Goal: Complete application form

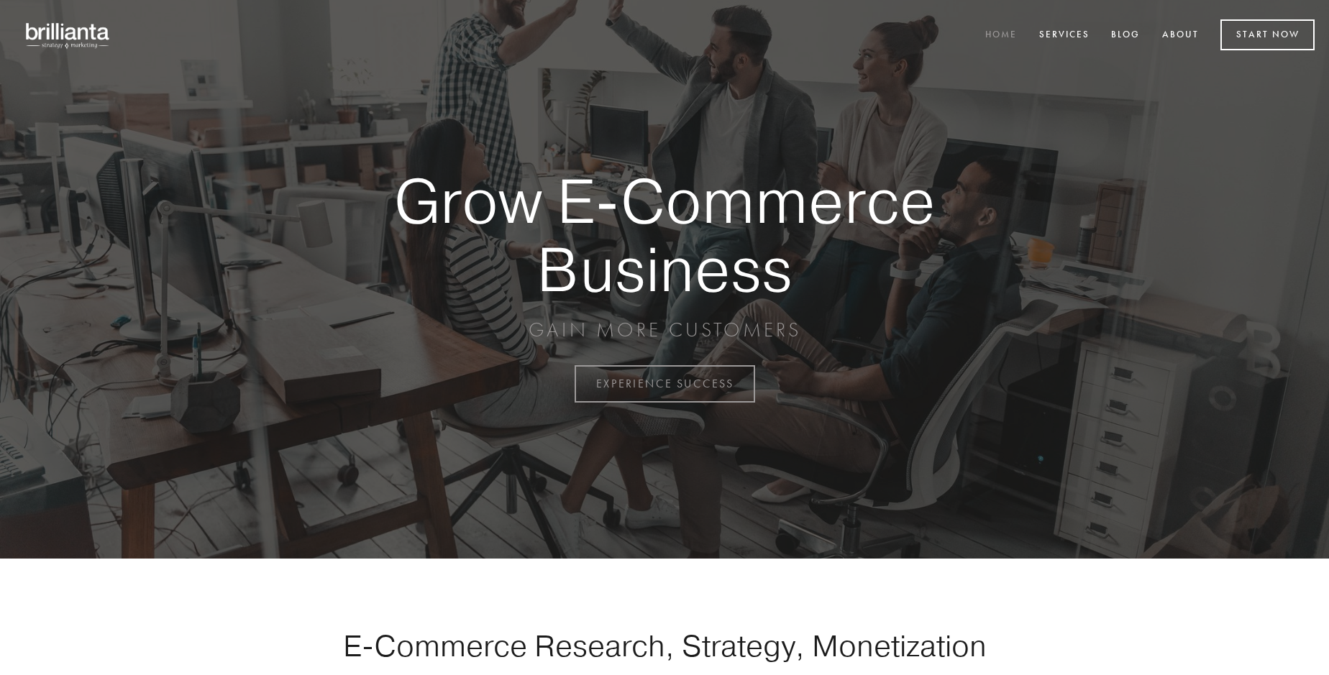
scroll to position [3769, 0]
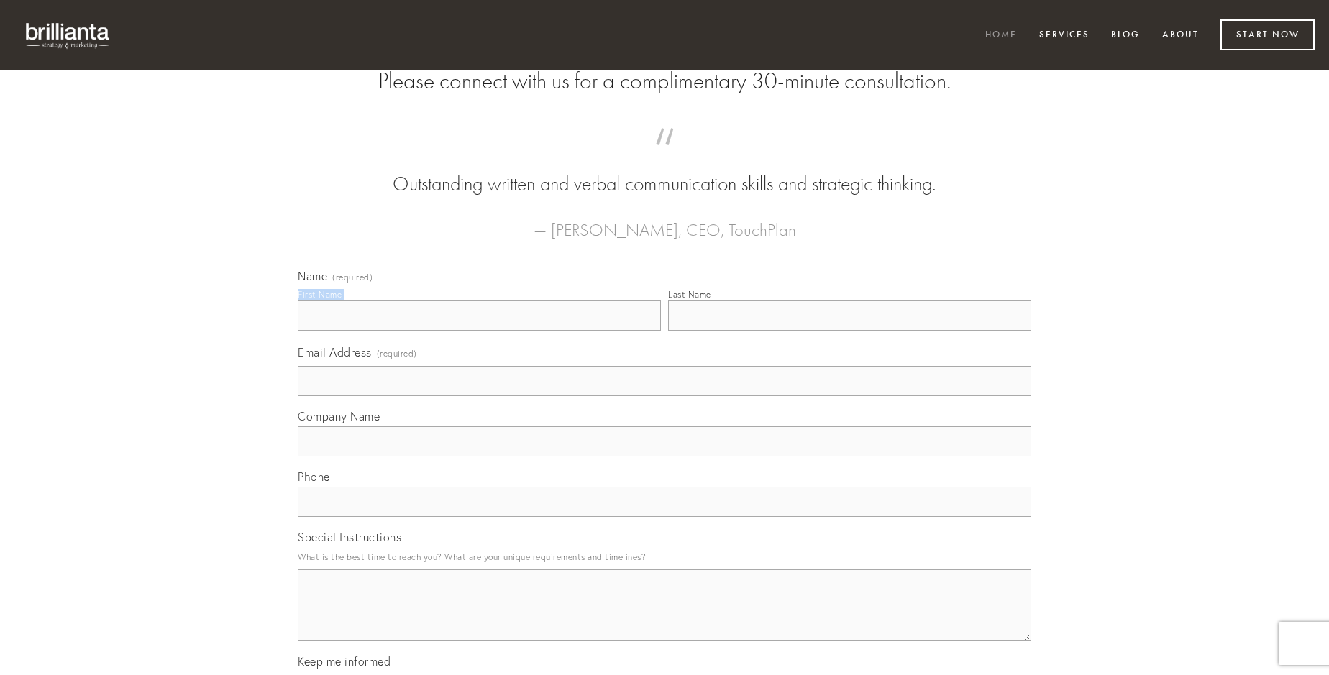
type input "[PERSON_NAME]"
click at [849, 331] on input "Last Name" at bounding box center [849, 316] width 363 height 30
type input "[PERSON_NAME]"
click at [664, 396] on input "Email Address (required)" at bounding box center [664, 381] width 733 height 30
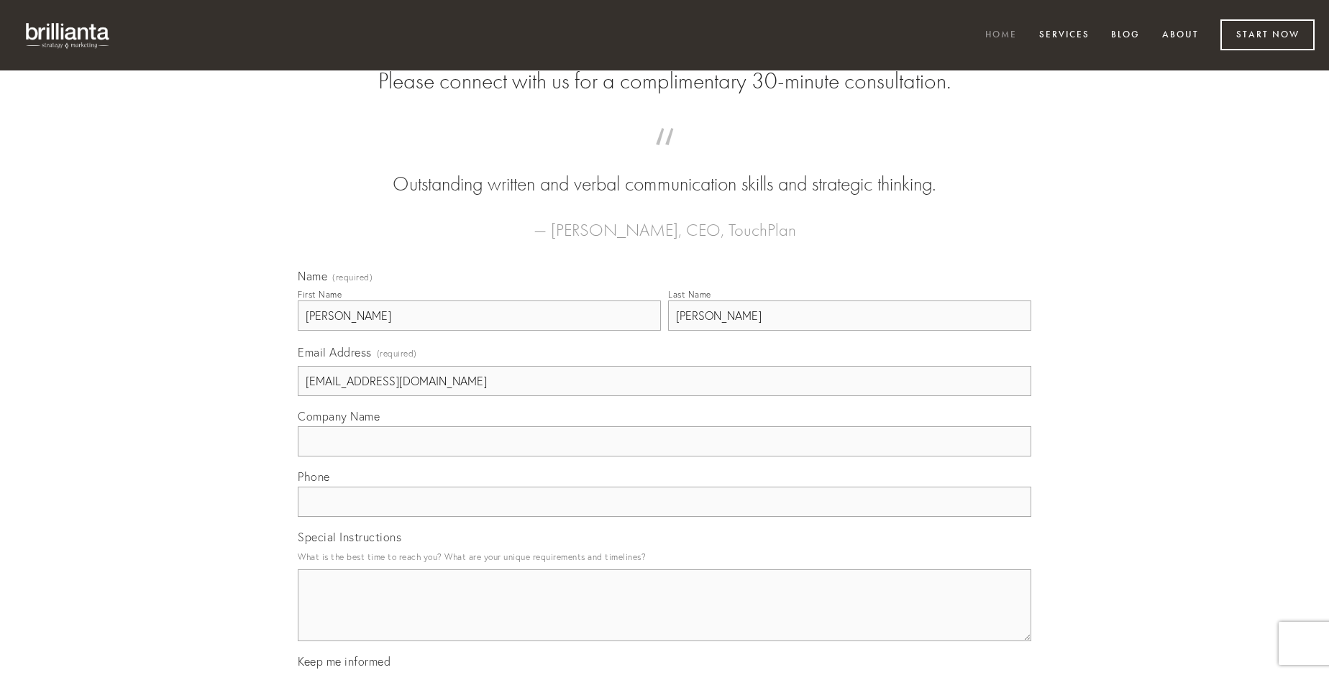
type input "[EMAIL_ADDRESS][DOMAIN_NAME]"
click at [664, 457] on input "Company Name" at bounding box center [664, 441] width 733 height 30
type input "stips"
click at [664, 517] on input "text" at bounding box center [664, 502] width 733 height 30
click at [664, 618] on textarea "Special Instructions" at bounding box center [664, 605] width 733 height 72
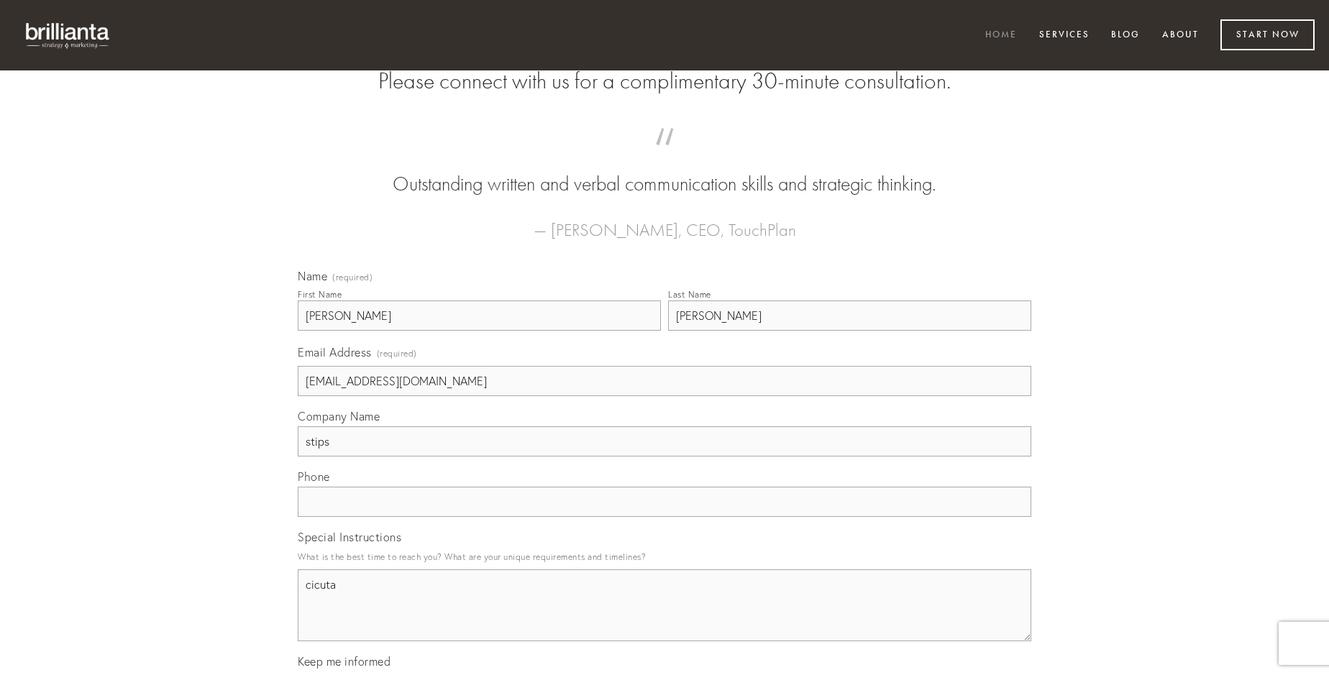
type textarea "cicuta"
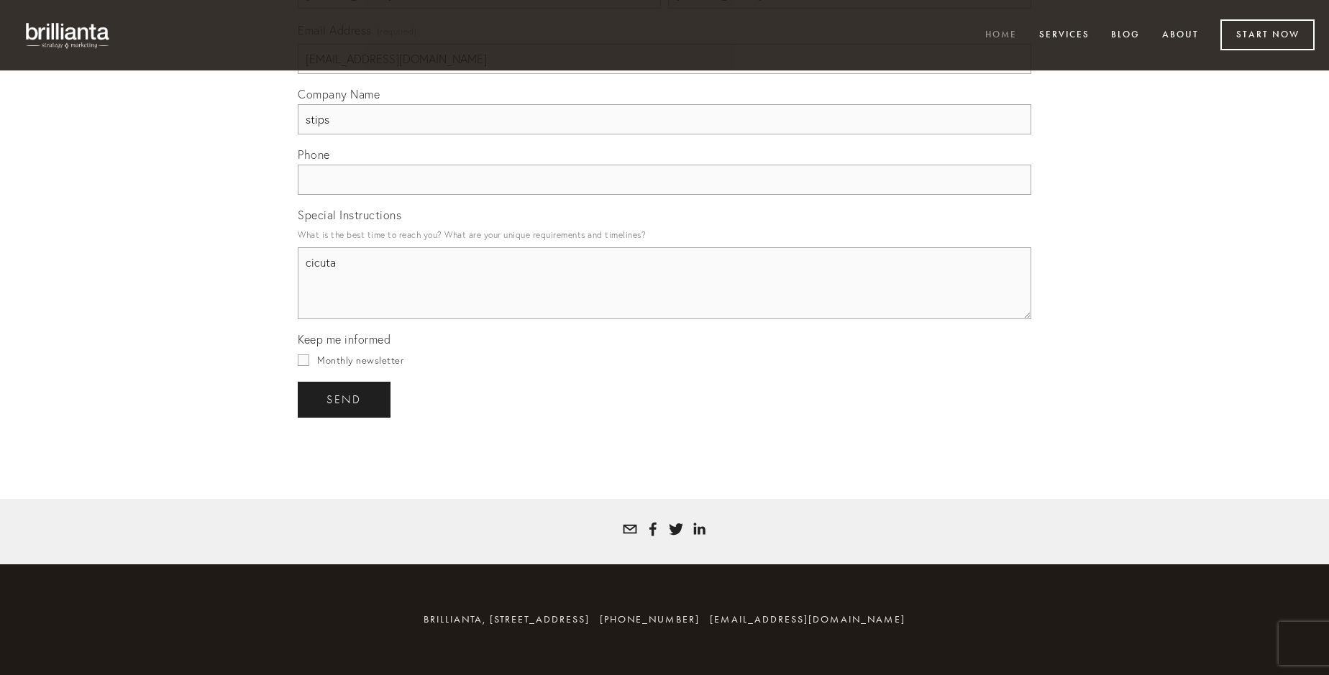
click at [345, 399] on span "send" at bounding box center [343, 399] width 35 height 13
